Goal: Task Accomplishment & Management: Complete application form

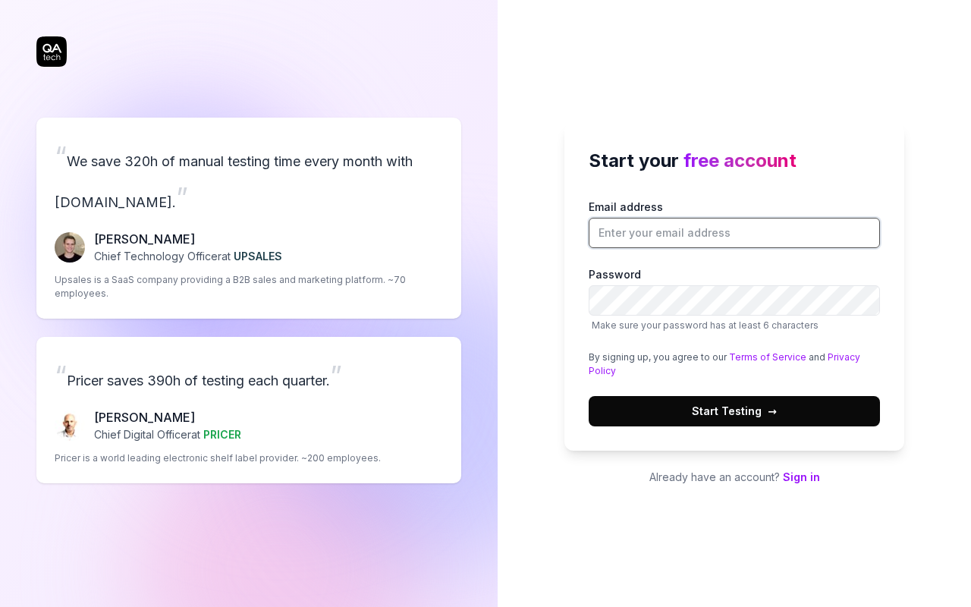
click at [734, 232] on input "Email address" at bounding box center [734, 233] width 291 height 30
type input "[EMAIL_ADDRESS][DOMAIN_NAME]"
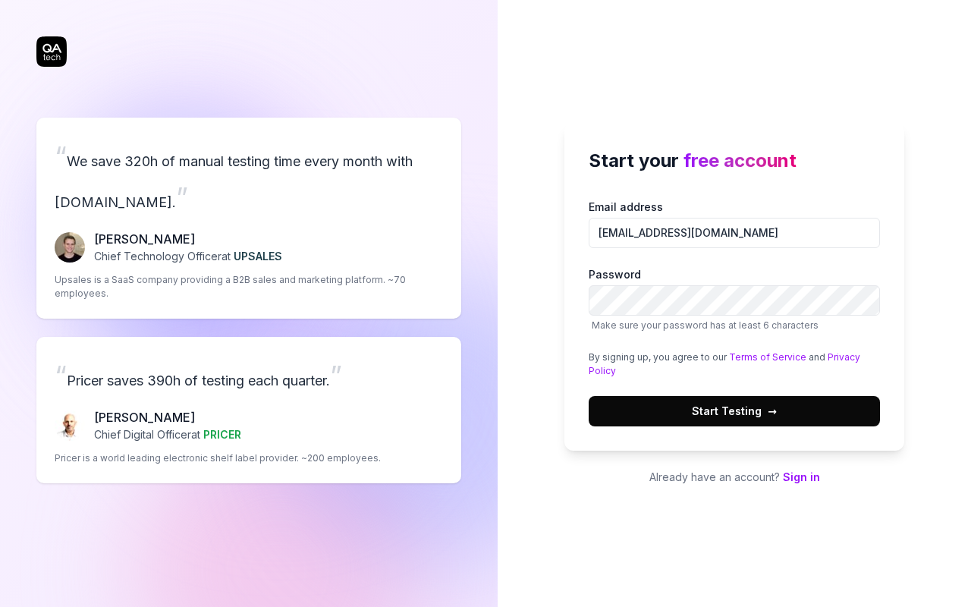
click at [734, 411] on span "Start Testing →" at bounding box center [734, 411] width 85 height 16
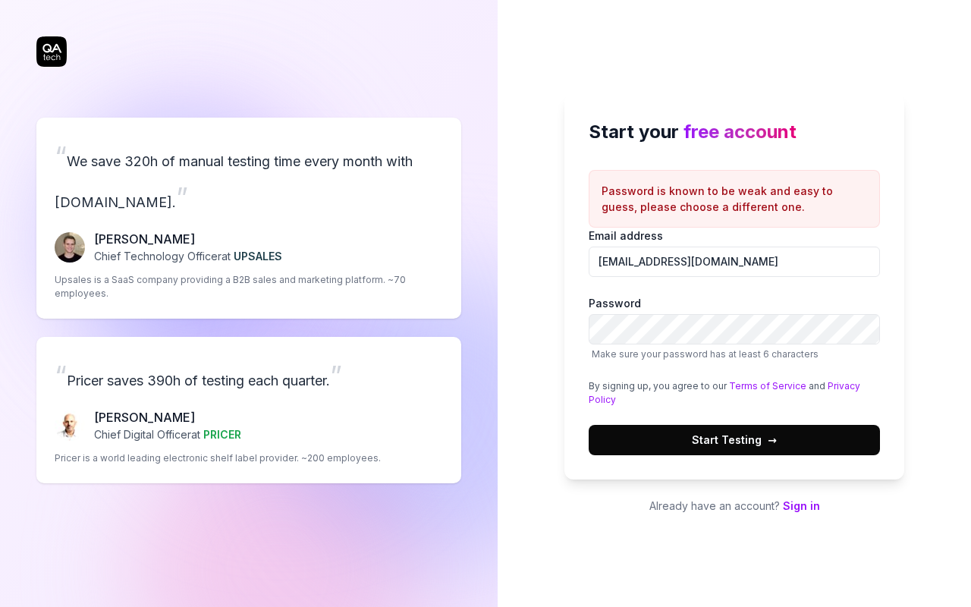
click at [734, 440] on span "Start Testing →" at bounding box center [734, 440] width 85 height 16
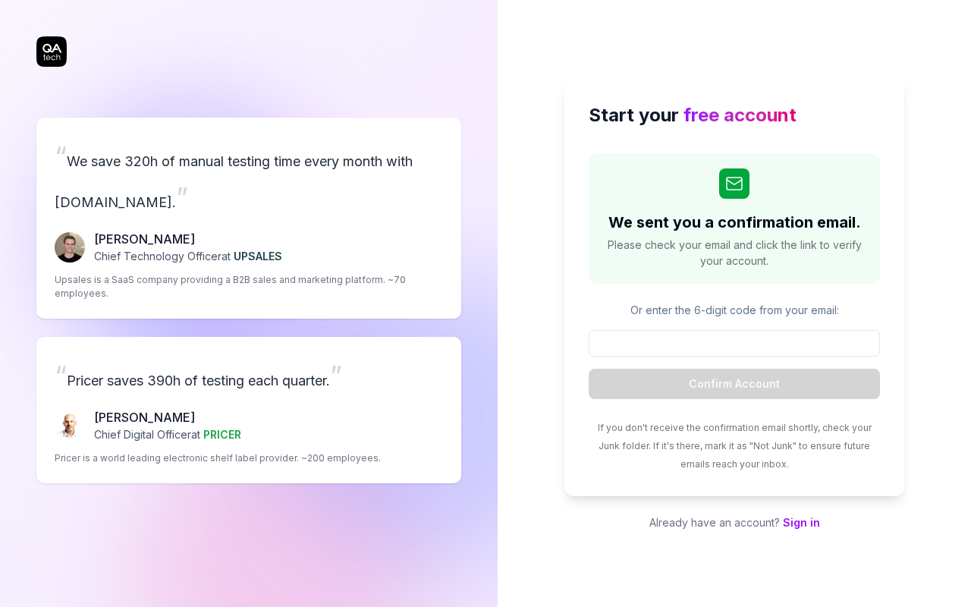
click at [734, 343] on input at bounding box center [734, 343] width 291 height 27
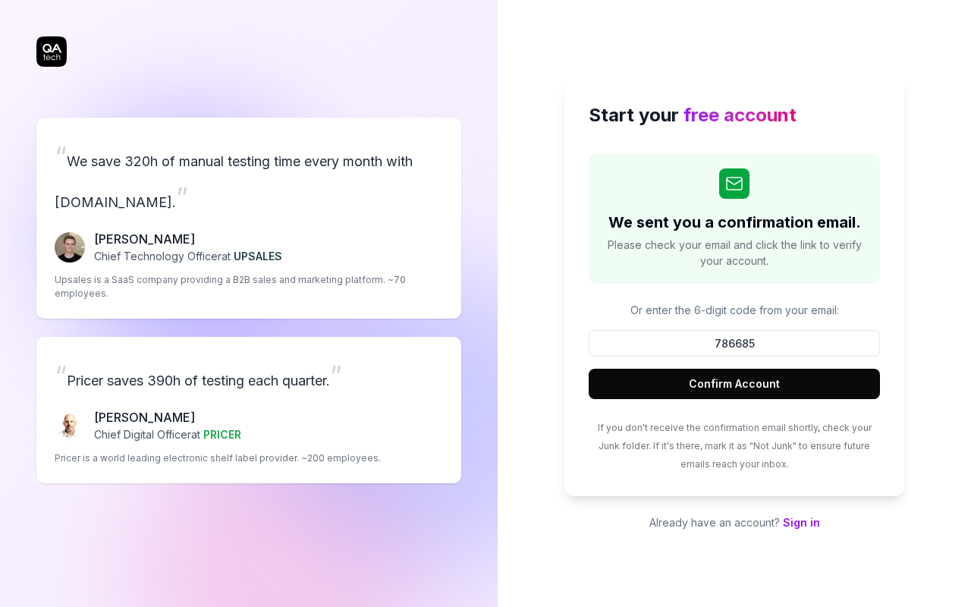
type input "786685"
click at [734, 384] on button "Confirm Account" at bounding box center [734, 384] width 291 height 30
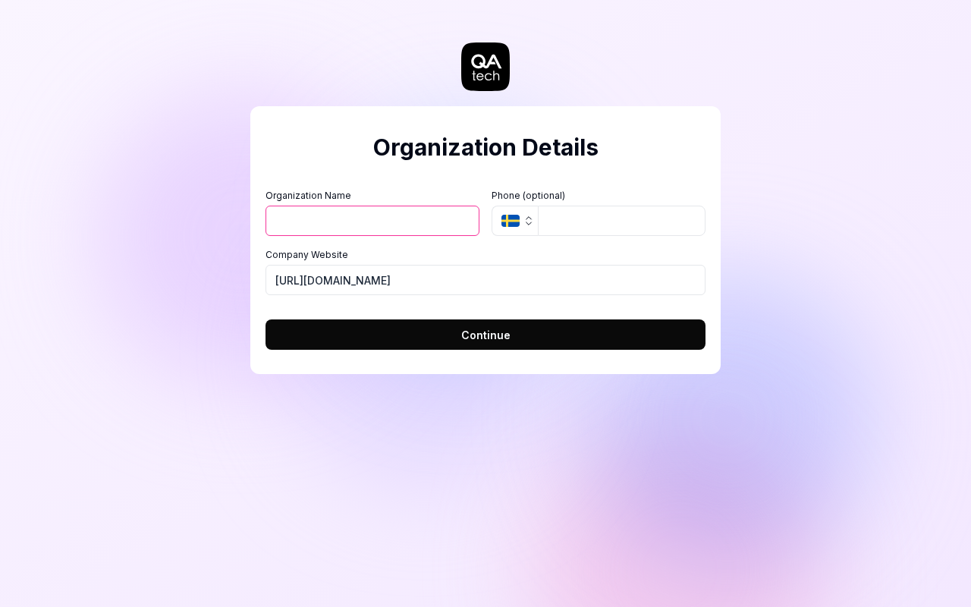
click at [372, 221] on input "Organization Name" at bounding box center [373, 221] width 214 height 30
type input "Precision Test Lab"
click at [485, 335] on span "Continue" at bounding box center [485, 335] width 49 height 16
